Goal: Complete application form

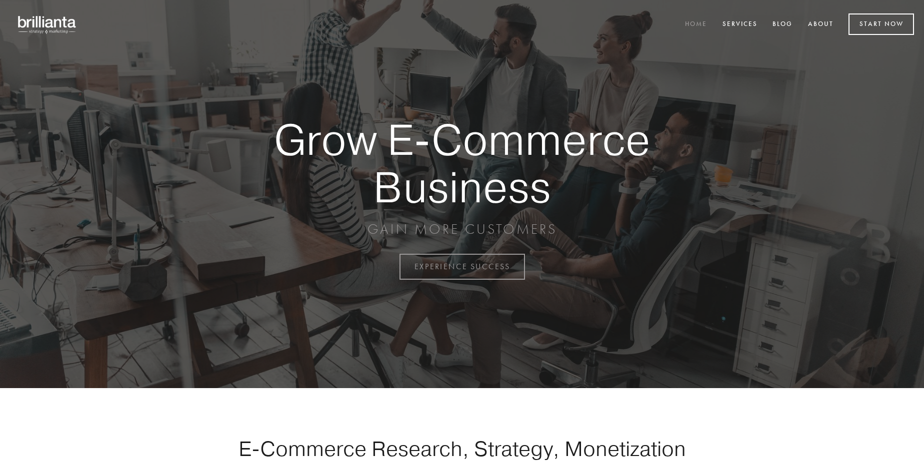
scroll to position [2621, 0]
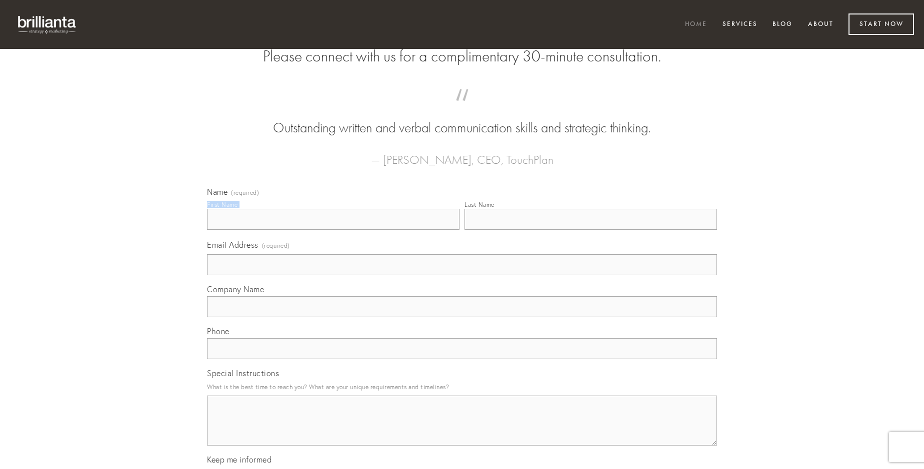
type input "[PERSON_NAME]"
click at [590, 230] on input "Last Name" at bounding box center [590, 219] width 252 height 21
type input "[PERSON_NAME]"
click at [462, 275] on input "Email Address (required)" at bounding box center [462, 264] width 510 height 21
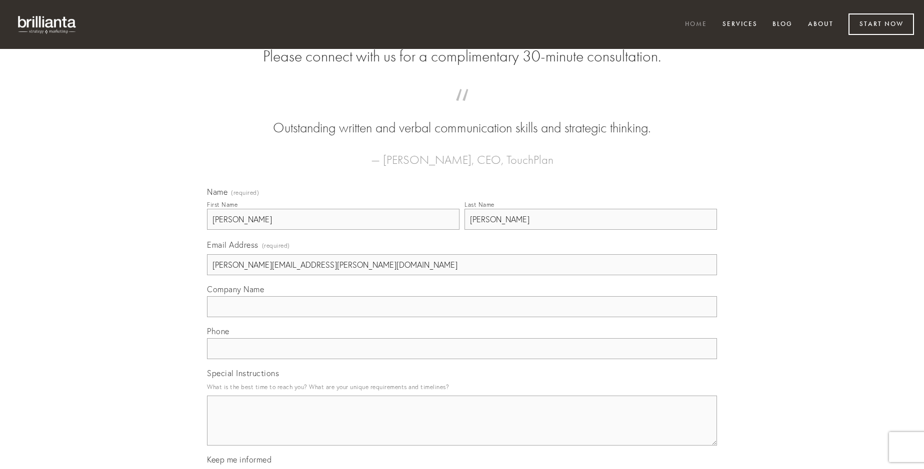
type input "[PERSON_NAME][EMAIL_ADDRESS][PERSON_NAME][DOMAIN_NAME]"
click at [462, 317] on input "Company Name" at bounding box center [462, 306] width 510 height 21
type input "vorax"
click at [462, 359] on input "text" at bounding box center [462, 348] width 510 height 21
click at [462, 430] on textarea "Special Instructions" at bounding box center [462, 421] width 510 height 50
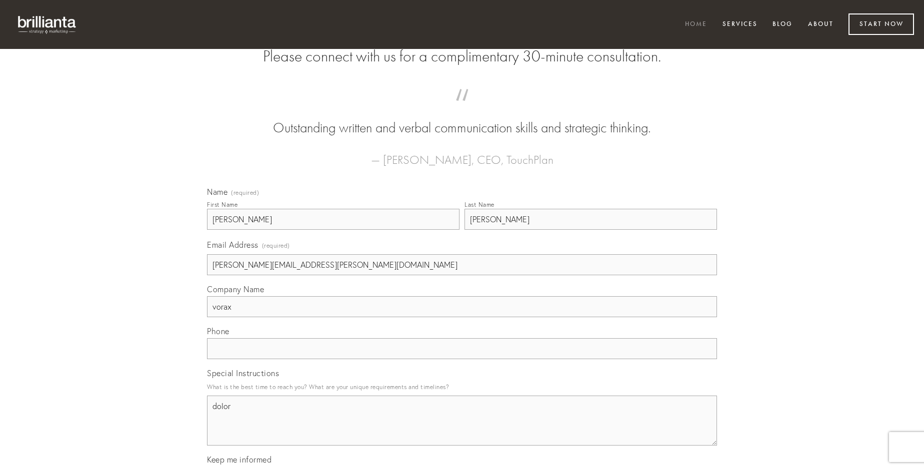
type textarea "dolor"
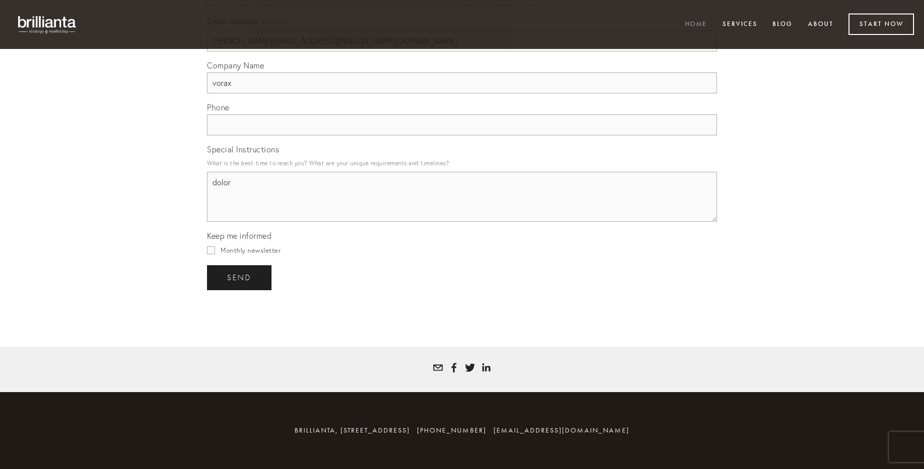
click at [240, 277] on span "send" at bounding box center [239, 277] width 24 height 9
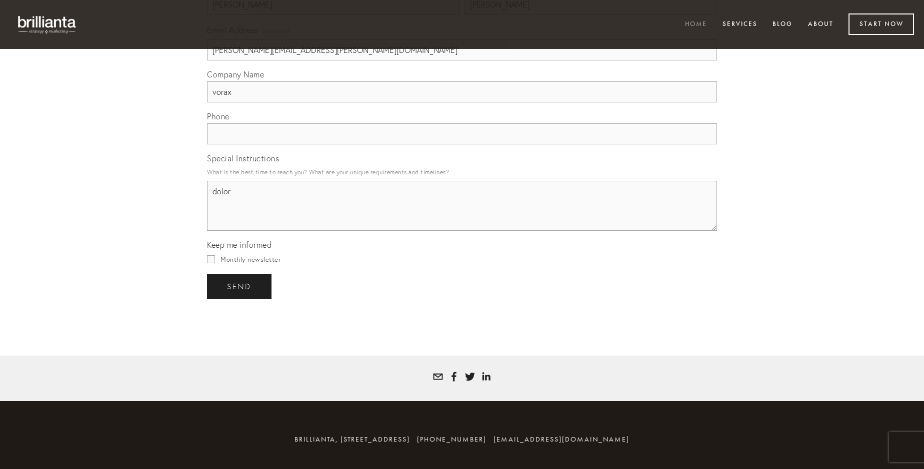
scroll to position [2591, 0]
